Goal: Transaction & Acquisition: Purchase product/service

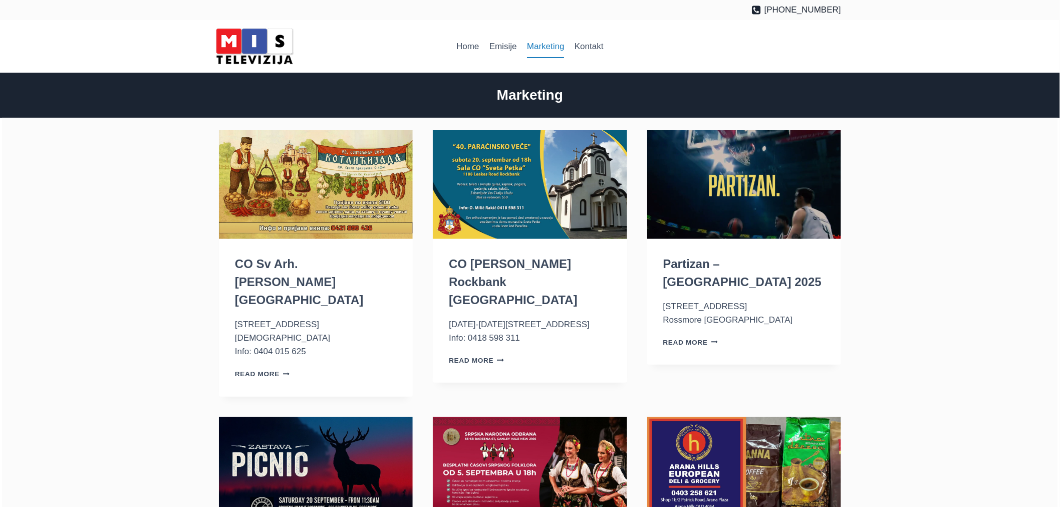
click at [534, 45] on link "Marketing" at bounding box center [546, 47] width 48 height 24
click at [744, 265] on link "Partizan – [GEOGRAPHIC_DATA] 2025" at bounding box center [742, 273] width 159 height 32
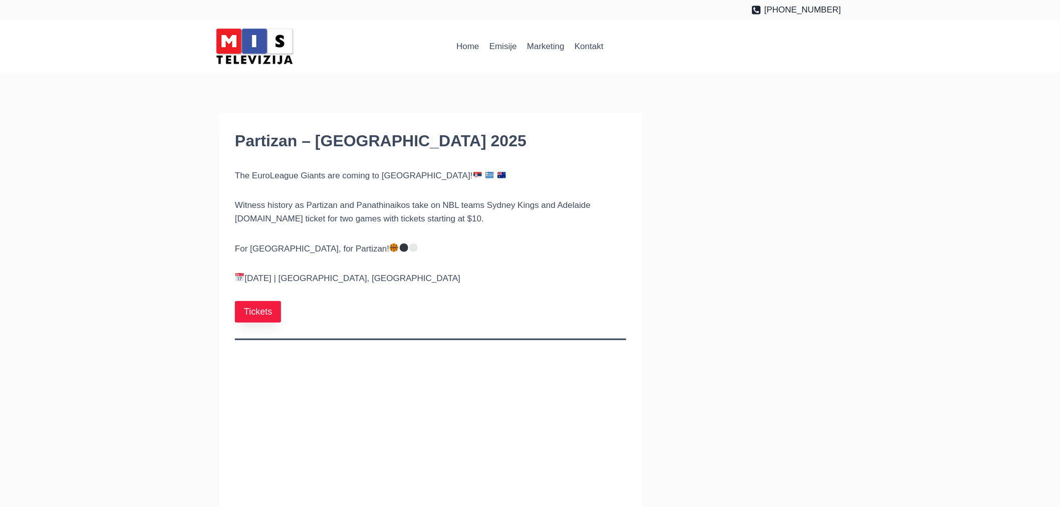
click at [254, 315] on link "Tickets" at bounding box center [258, 312] width 46 height 22
